Goal: Information Seeking & Learning: Check status

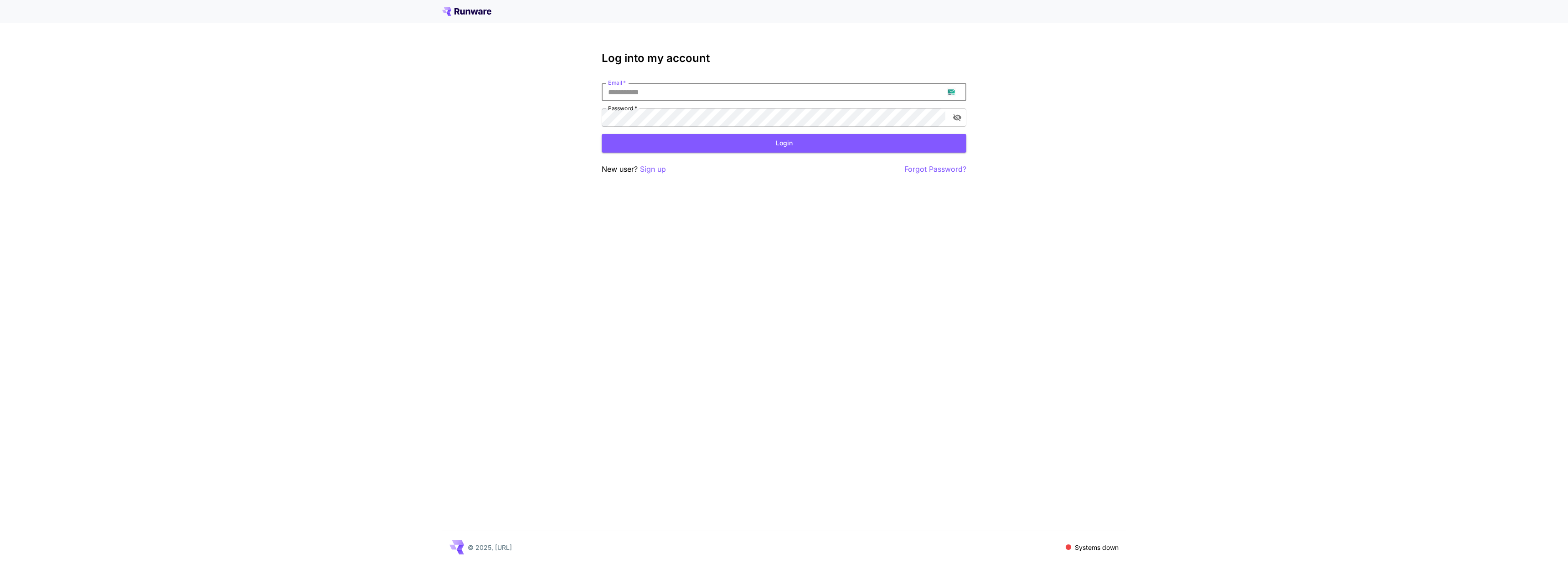
type input "**********"
click button "Login" at bounding box center [783, 143] width 365 height 19
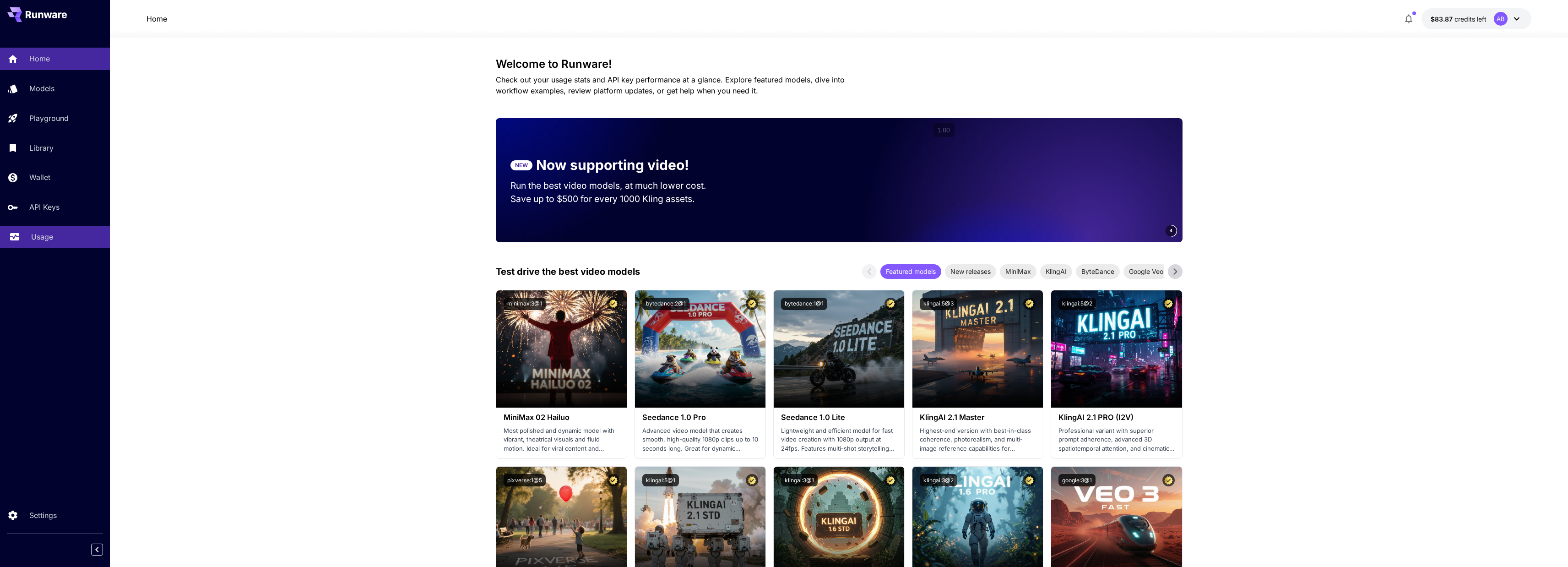
click at [35, 242] on p "Usage" at bounding box center [42, 237] width 22 height 11
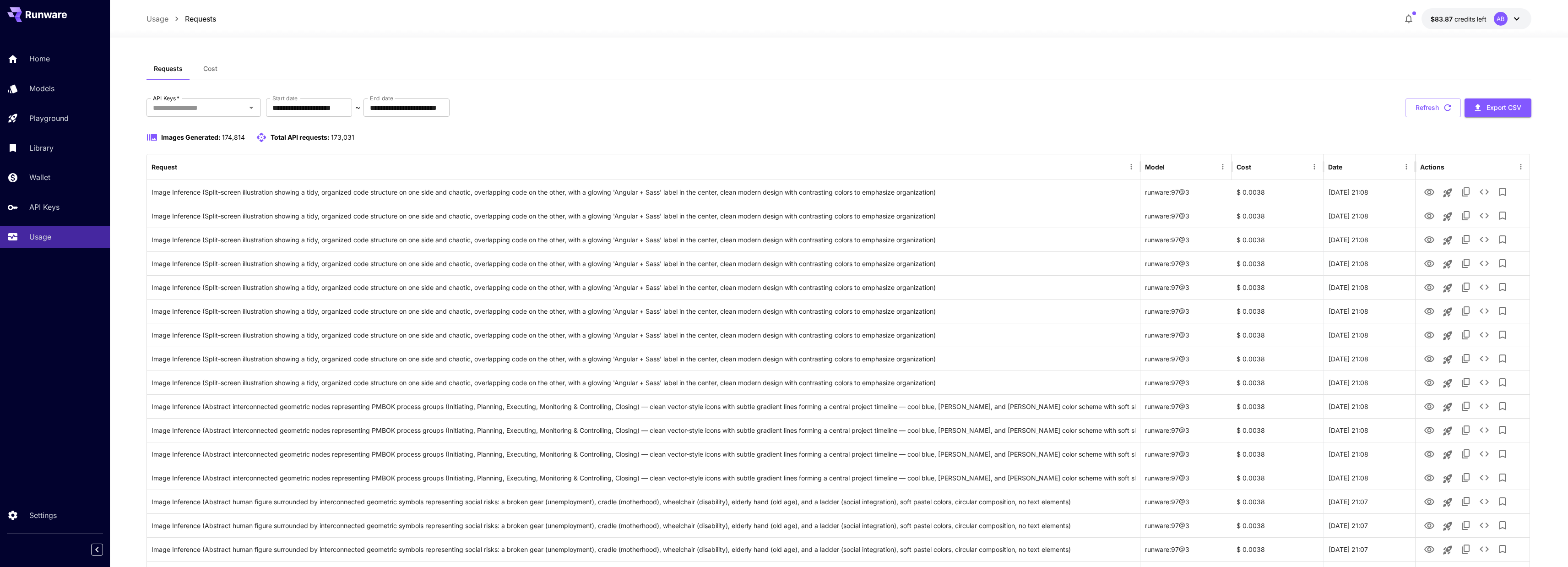
click at [224, 70] on button "Cost" at bounding box center [210, 69] width 41 height 22
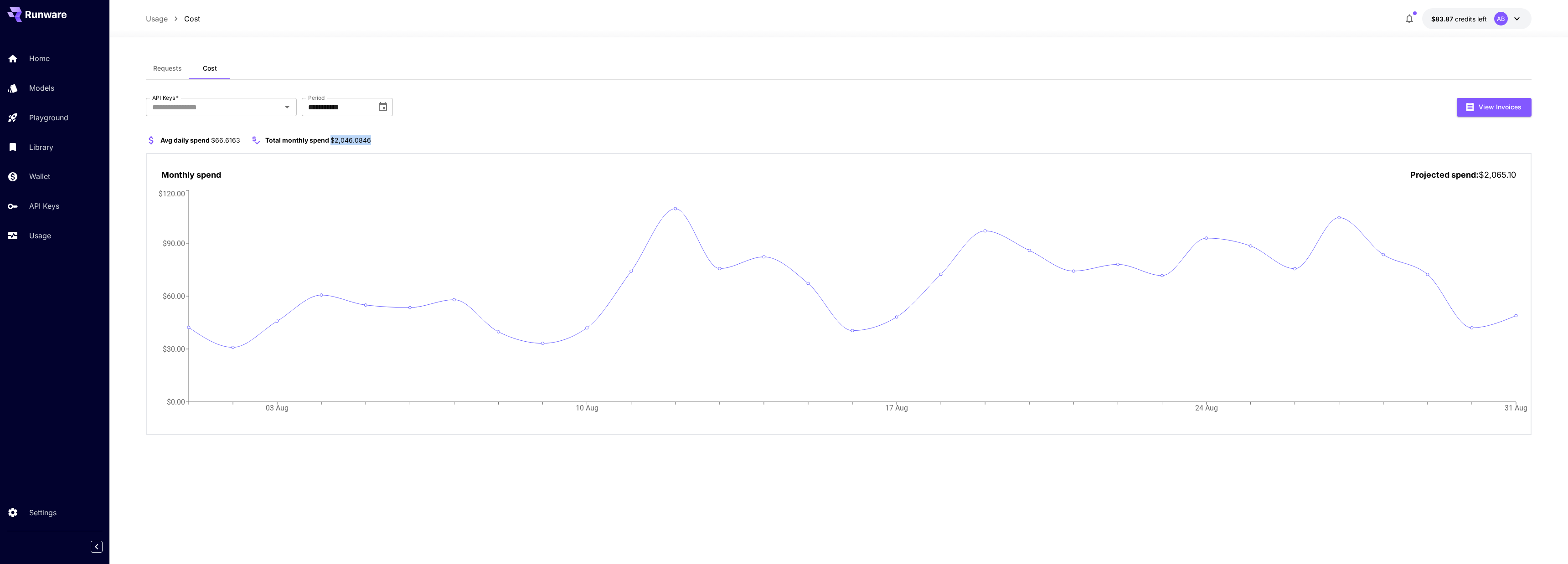
drag, startPoint x: 330, startPoint y: 141, endPoint x: 387, endPoint y: 137, distance: 57.1
click at [387, 137] on section "Avg daily spend $66.6163 Total monthly spend $2,046.0846" at bounding box center [839, 141] width 1385 height 11
click at [1064, 139] on section "Avg daily spend $66.6163 Total monthly spend $2,046.0846" at bounding box center [839, 141] width 1385 height 11
